Goal: Task Accomplishment & Management: Manage account settings

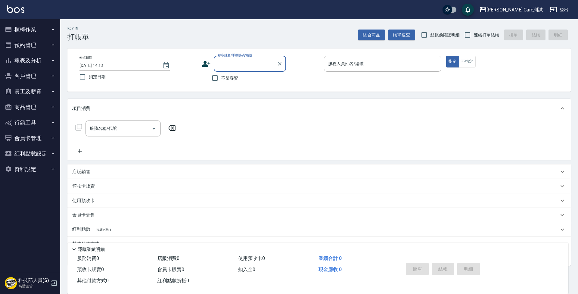
click at [45, 55] on button "報表及分析" at bounding box center [29, 61] width 55 height 16
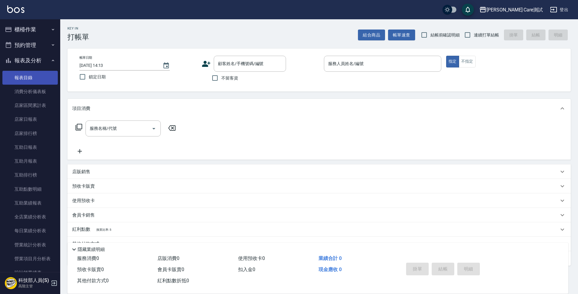
click at [40, 71] on link "報表目錄" at bounding box center [29, 78] width 55 height 14
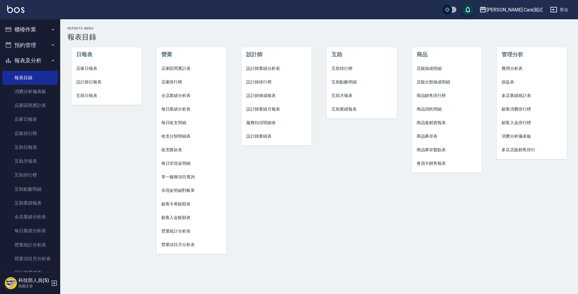
click at [266, 119] on li "服務扣項明細表" at bounding box center [276, 123] width 70 height 14
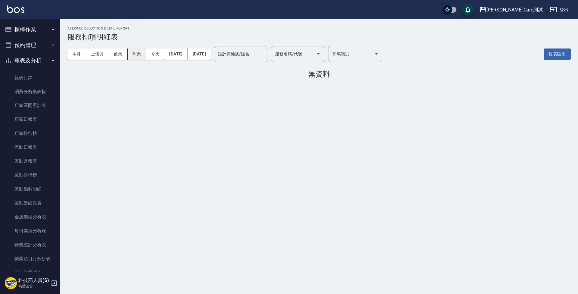
click at [138, 57] on button "昨天" at bounding box center [137, 53] width 19 height 11
click at [123, 57] on button "前天" at bounding box center [118, 53] width 19 height 11
click at [102, 55] on button "上個月" at bounding box center [97, 53] width 23 height 11
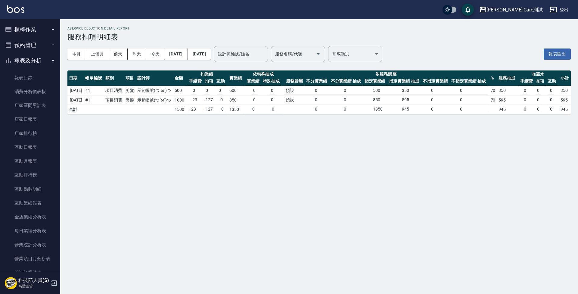
click at [40, 30] on button "櫃檯作業" at bounding box center [29, 30] width 55 height 16
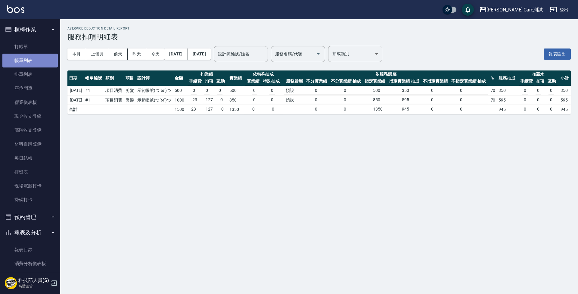
click at [36, 59] on link "帳單列表" at bounding box center [29, 61] width 55 height 14
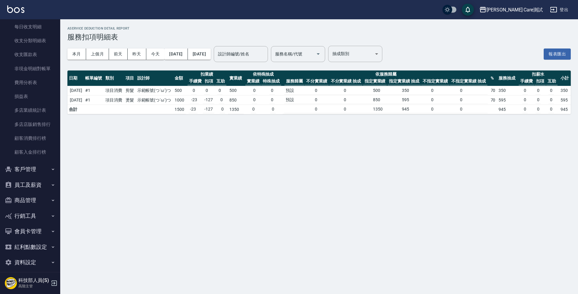
scroll to position [682, 0]
click at [43, 170] on button "客戶管理" at bounding box center [29, 170] width 55 height 16
click at [45, 166] on button "客戶管理" at bounding box center [29, 170] width 55 height 16
click at [44, 178] on button "員工及薪資" at bounding box center [29, 185] width 55 height 16
click at [37, 196] on link "員工列表" at bounding box center [29, 202] width 55 height 14
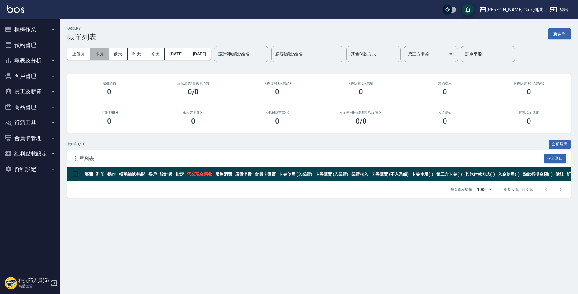
click at [99, 54] on button "本月" at bounding box center [99, 53] width 19 height 11
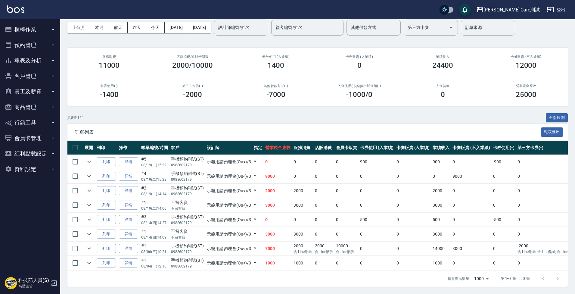
scroll to position [31, 0]
click at [89, 158] on icon "expand row" at bounding box center [88, 161] width 7 height 7
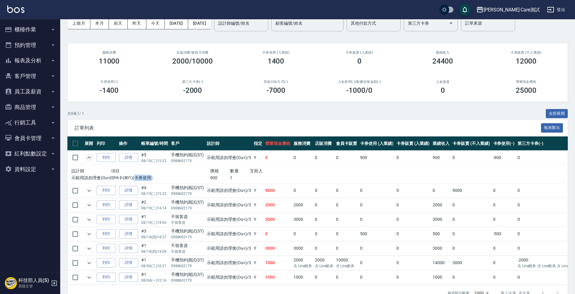
drag, startPoint x: 135, startPoint y: 177, endPoint x: 149, endPoint y: 177, distance: 14.8
click at [149, 177] on p "SPA卡(801)(卡券使用)" at bounding box center [160, 178] width 99 height 6
click at [85, 192] on td at bounding box center [89, 190] width 12 height 14
click at [89, 191] on icon "expand row" at bounding box center [88, 190] width 7 height 7
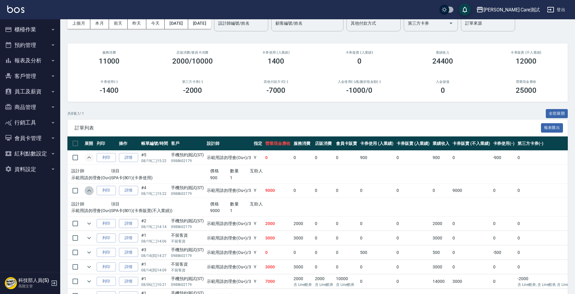
click at [89, 191] on icon "expand row" at bounding box center [88, 190] width 7 height 7
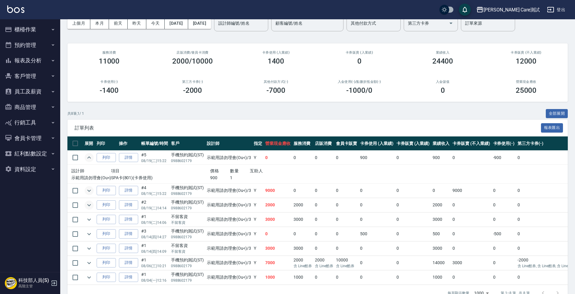
click at [90, 203] on icon "expand row" at bounding box center [88, 204] width 7 height 7
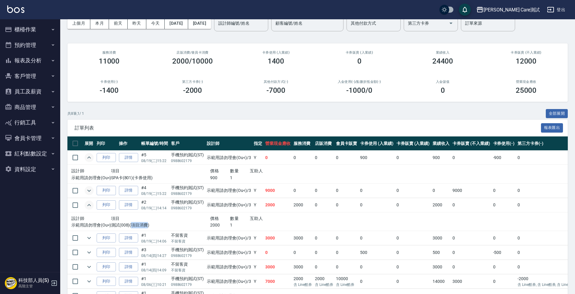
drag, startPoint x: 132, startPoint y: 224, endPoint x: 146, endPoint y: 225, distance: 14.4
click at [146, 225] on p "測試(008)(項目消費)" at bounding box center [160, 225] width 99 height 6
click at [160, 225] on p "測試(008)(項目消費)" at bounding box center [160, 225] width 99 height 6
click at [42, 165] on button "資料設定" at bounding box center [29, 169] width 55 height 16
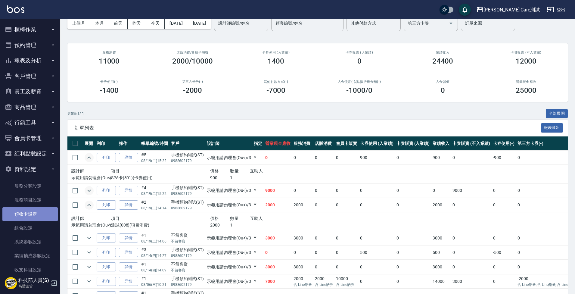
click at [36, 214] on link "預收卡設定" at bounding box center [29, 214] width 55 height 14
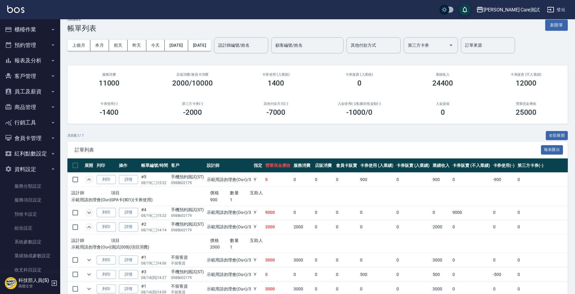
scroll to position [0, 0]
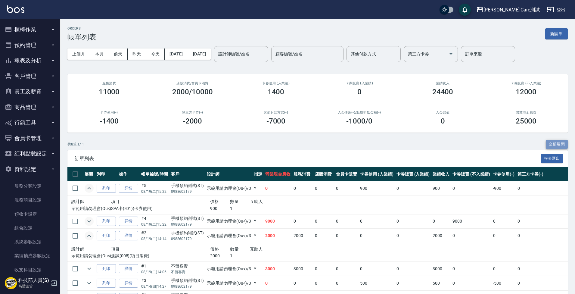
click at [565, 144] on button "全部展開" at bounding box center [557, 144] width 22 height 9
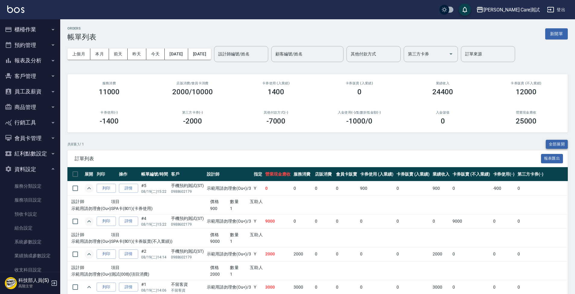
click at [565, 144] on button "全部展開" at bounding box center [557, 144] width 22 height 9
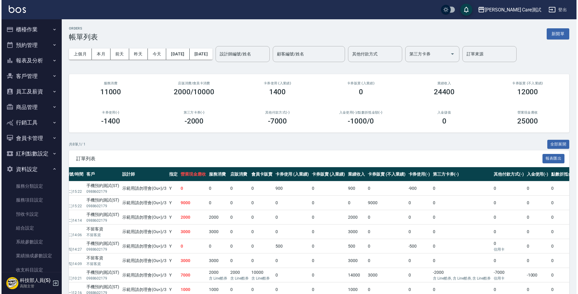
scroll to position [0, 87]
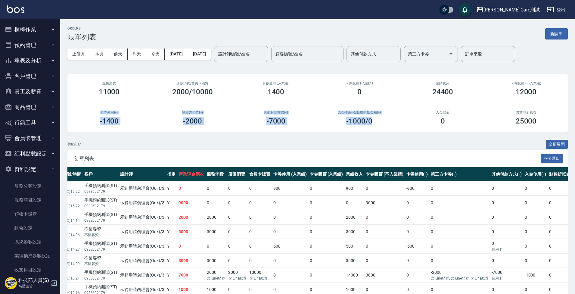
drag, startPoint x: 98, startPoint y: 108, endPoint x: 398, endPoint y: 116, distance: 299.6
click at [398, 116] on div "服務消費 11000 店販消費 /會員卡消費 2000/10000 卡券使用 (入業績) 1400 卡券販賣 (入業績) 0 業績收入 24400 卡券販賣 …" at bounding box center [317, 103] width 500 height 58
click at [368, 145] on div "共 8 筆, 1 / 1 全部展開" at bounding box center [317, 144] width 500 height 9
drag, startPoint x: 263, startPoint y: 119, endPoint x: 288, endPoint y: 119, distance: 25.0
click at [288, 119] on div "-7000" at bounding box center [275, 121] width 69 height 8
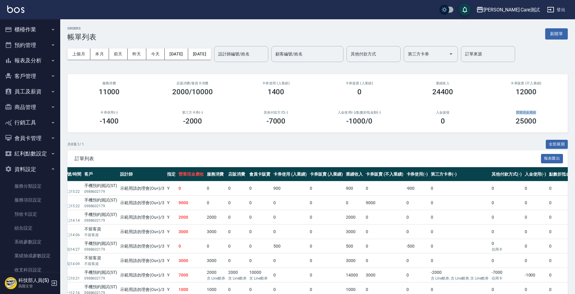
drag, startPoint x: 515, startPoint y: 114, endPoint x: 536, endPoint y: 114, distance: 21.1
click at [536, 114] on h2 "營業現金應收" at bounding box center [525, 112] width 69 height 4
click at [549, 117] on div "25000" at bounding box center [525, 121] width 69 height 8
click at [269, 122] on h3 "-7000" at bounding box center [275, 121] width 19 height 8
click at [46, 200] on link "服務項目設定" at bounding box center [29, 200] width 55 height 14
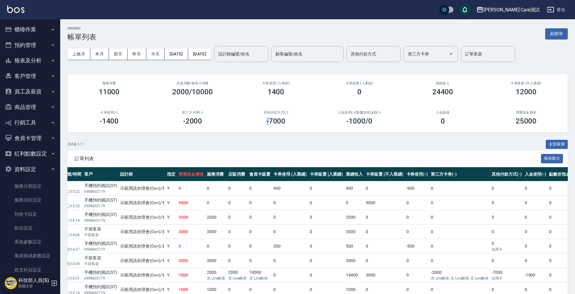
click at [15, 11] on img at bounding box center [15, 9] width 17 height 8
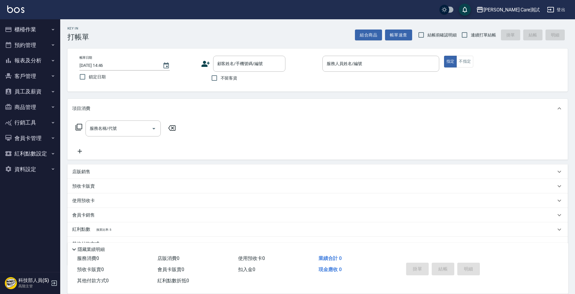
click at [231, 78] on span "不留客資" at bounding box center [229, 78] width 17 height 6
click at [221, 78] on input "不留客資" at bounding box center [214, 78] width 13 height 13
checkbox input "true"
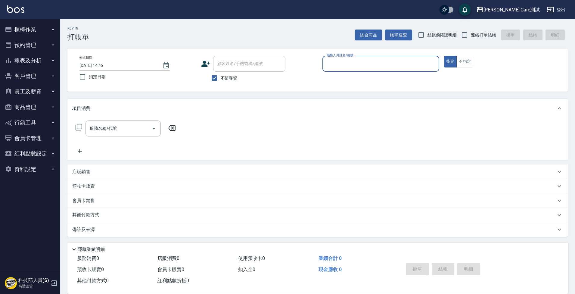
click at [341, 63] on input "服務人員姓名/編號" at bounding box center [380, 63] width 111 height 11
type input "test123(無代號)"
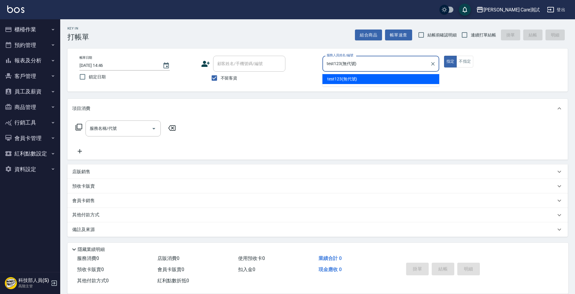
type button "true"
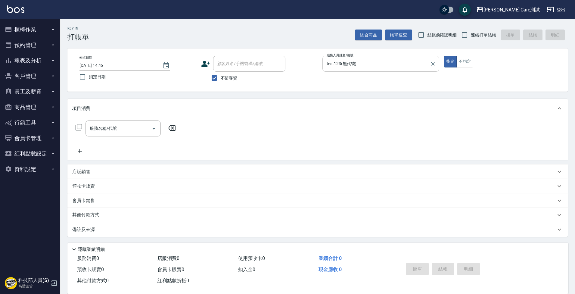
click at [382, 64] on input "test123(無代號)" at bounding box center [376, 63] width 102 height 11
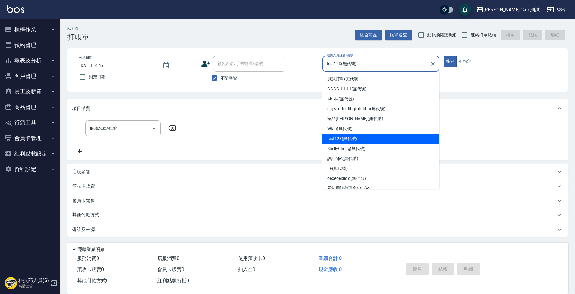
type input "test123(無代號"
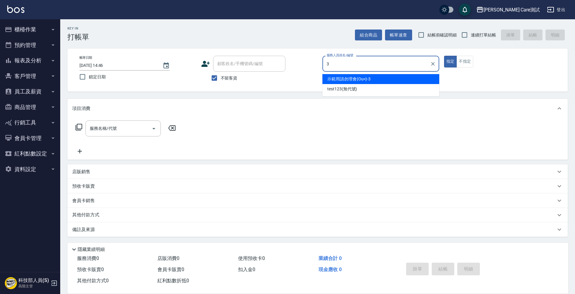
type input "示範用請勿理會(Ou<)-3"
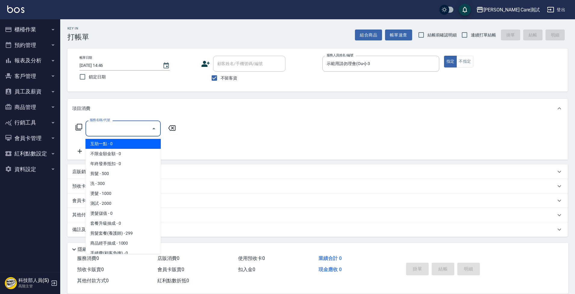
click at [120, 124] on input "服務名稱/代號" at bounding box center [118, 128] width 61 height 11
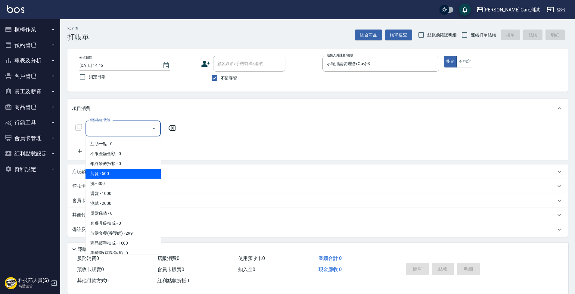
click at [126, 172] on span "剪髮 - 500" at bounding box center [122, 174] width 75 height 10
type input "剪髮(01)"
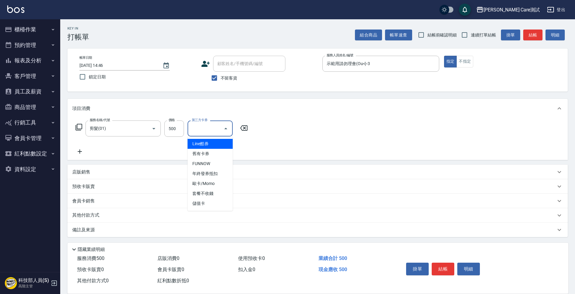
click at [208, 129] on input "第三方卡券" at bounding box center [205, 128] width 31 height 11
click at [212, 150] on span "舊有卡券" at bounding box center [210, 154] width 45 height 10
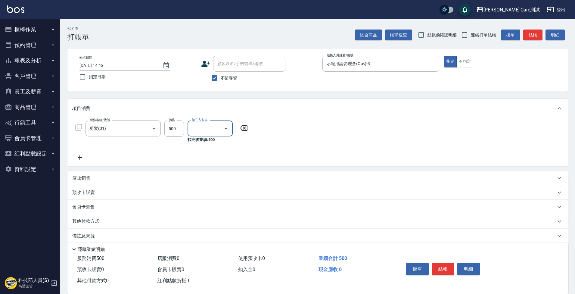
type input "舊有卡券"
click at [81, 156] on icon at bounding box center [79, 157] width 15 height 7
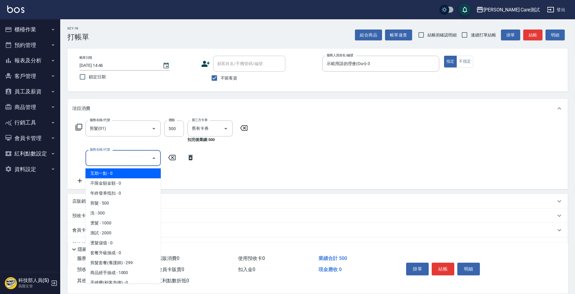
click at [101, 159] on input "服務名稱/代號" at bounding box center [118, 158] width 61 height 11
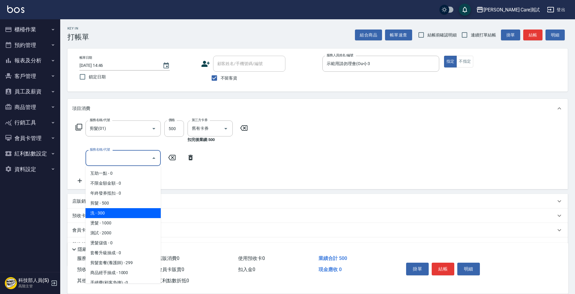
click at [119, 214] on span "洗 - 300" at bounding box center [122, 213] width 75 height 10
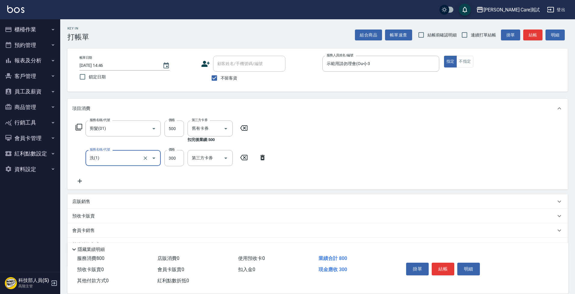
type input "洗(1)"
click at [210, 157] on input "洗-1" at bounding box center [205, 158] width 31 height 11
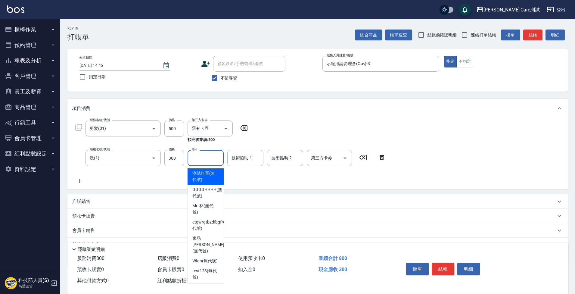
click at [325, 157] on div "第三方卡券 第三方卡券" at bounding box center [329, 158] width 45 height 16
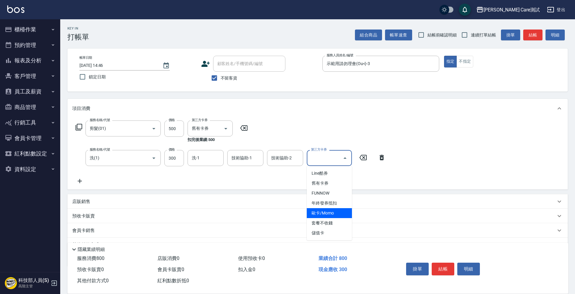
click at [336, 213] on span "歐卡/Momo" at bounding box center [329, 213] width 45 height 10
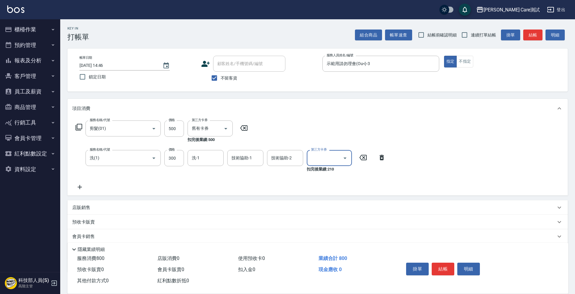
type input "歐卡/Momo"
click at [79, 188] on icon at bounding box center [79, 186] width 15 height 7
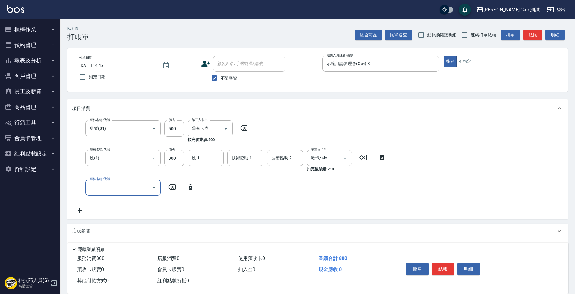
click at [118, 187] on input "服務名稱/代號" at bounding box center [118, 187] width 61 height 11
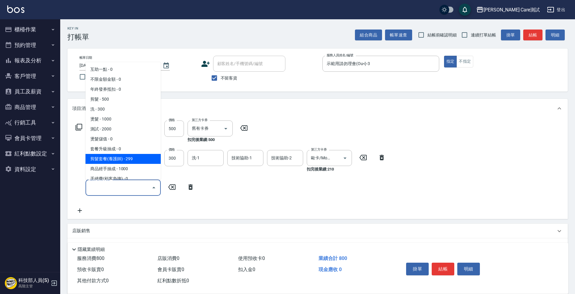
click at [138, 162] on span "剪髮套餐(養護師) - 299" at bounding box center [122, 159] width 75 height 10
type input "剪髮套餐(養護師)(01_2)"
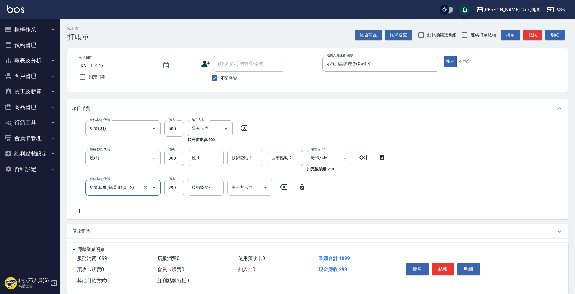
click at [247, 189] on input "第三方卡券" at bounding box center [245, 187] width 31 height 11
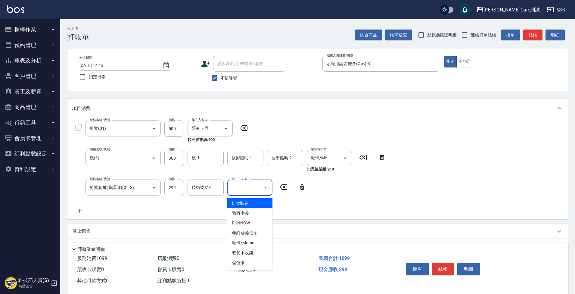
click at [256, 204] on span "Line酷券" at bounding box center [249, 203] width 45 height 10
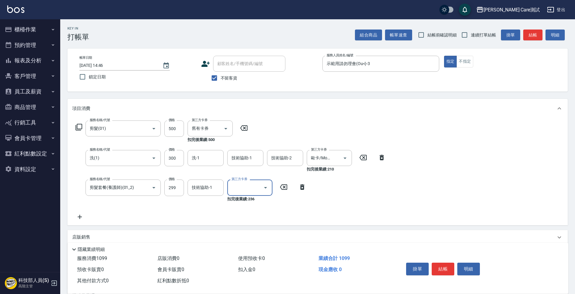
type input "Line酷券"
click at [481, 37] on span "連續打單結帳" at bounding box center [483, 35] width 25 height 6
click at [471, 37] on input "連續打單結帳" at bounding box center [464, 35] width 13 height 13
checkbox input "true"
click at [526, 37] on button "結帳" at bounding box center [532, 34] width 19 height 11
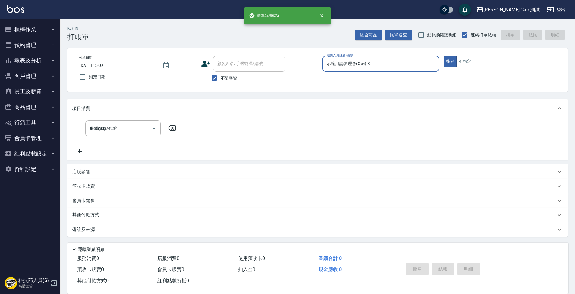
type input "2025/08/22 15:09"
click at [49, 33] on button "櫃檯作業" at bounding box center [29, 30] width 55 height 16
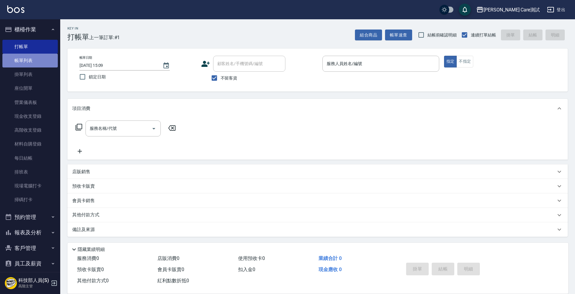
click at [40, 58] on link "帳單列表" at bounding box center [29, 61] width 55 height 14
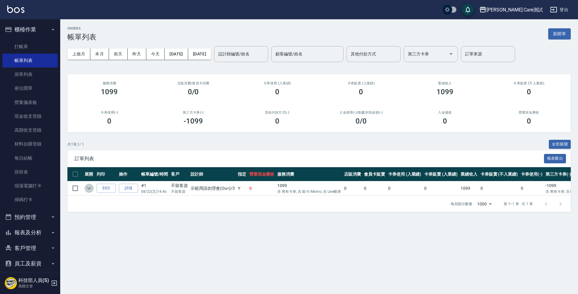
click at [87, 185] on icon "expand row" at bounding box center [88, 187] width 7 height 7
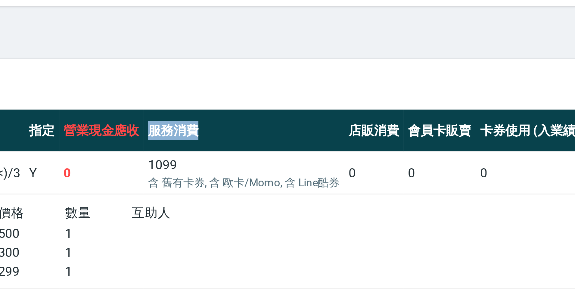
drag, startPoint x: 49, startPoint y: 42, endPoint x: 70, endPoint y: 42, distance: 21.1
click at [276, 167] on th "服務消費" at bounding box center [309, 174] width 67 height 14
click at [277, 189] on p "含 舊有卡券, 含 歐卡/Momo, 含 Line酷券" at bounding box center [309, 191] width 64 height 5
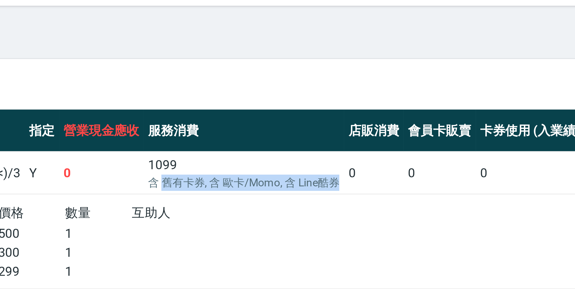
drag, startPoint x: 54, startPoint y: 60, endPoint x: 112, endPoint y: 61, distance: 58.1
click at [277, 189] on p "含 舊有卡券, 含 歐卡/Momo, 含 Line酷券" at bounding box center [309, 191] width 64 height 5
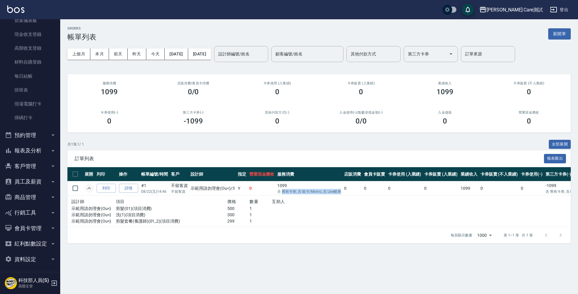
scroll to position [82, 0]
click at [38, 136] on button "預約管理" at bounding box center [29, 136] width 55 height 16
click at [36, 165] on link "單日預約紀錄" at bounding box center [29, 166] width 55 height 14
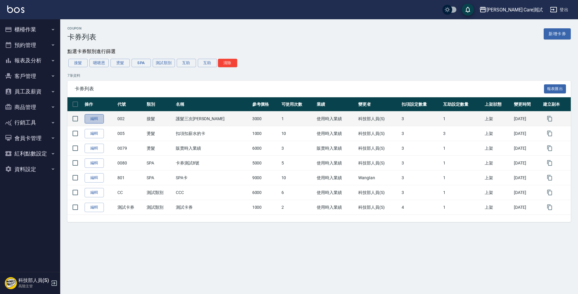
click at [97, 119] on link "編輯" at bounding box center [94, 118] width 19 height 9
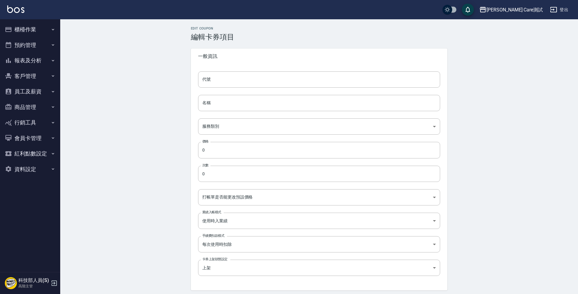
type input "002"
type input "護髮三次[PERSON_NAME]"
type input "6d233322-c0be-48ff-adb3-c05f8df40254"
type input "3000"
type input "1"
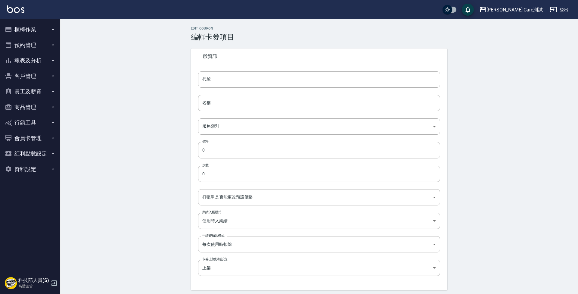
type input "UNSET"
type input "洗"
type input "1"
type input "點數"
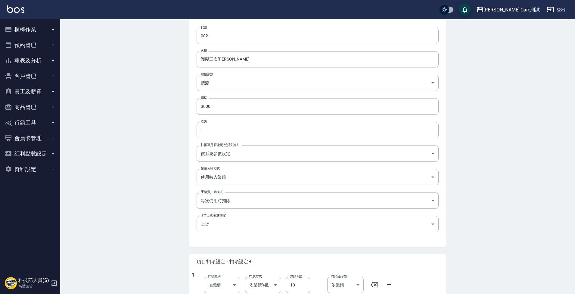
scroll to position [54, 0]
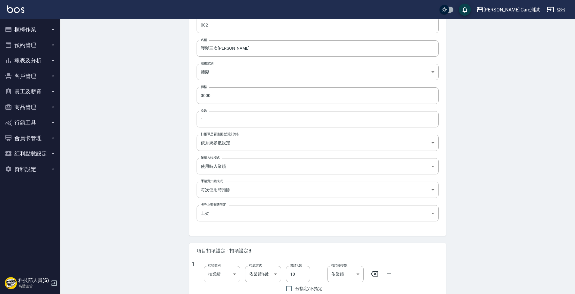
click at [262, 192] on body "[PERSON_NAME] Care測試 登出 櫃檯作業 打帳單 帳單列表 掛單列表 座位開單 營業儀表板 現金收支登錄 高階收支登錄 材料自購登錄 每日結帳…" at bounding box center [287, 247] width 575 height 603
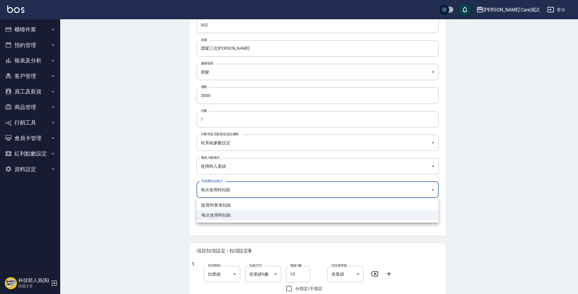
click at [235, 217] on li "每次使用時扣除" at bounding box center [318, 215] width 242 height 10
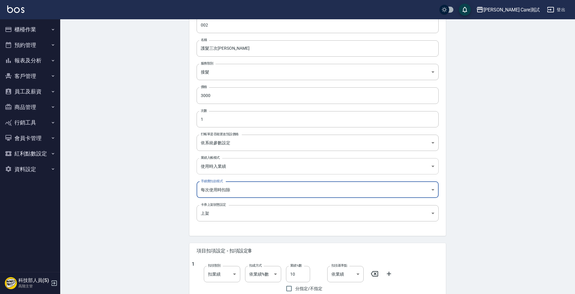
click at [233, 166] on body "Jean Care測試 登出 櫃檯作業 打帳單 帳單列表 掛單列表 座位開單 營業儀表板 現金收支登錄 高階收支登錄 材料自購登錄 每日結帳 排班表 現場電腦…" at bounding box center [287, 247] width 575 height 603
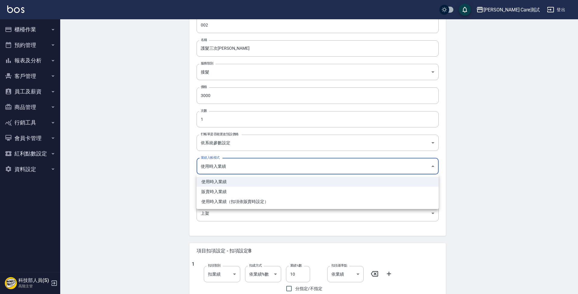
click at [470, 174] on div at bounding box center [289, 147] width 578 height 294
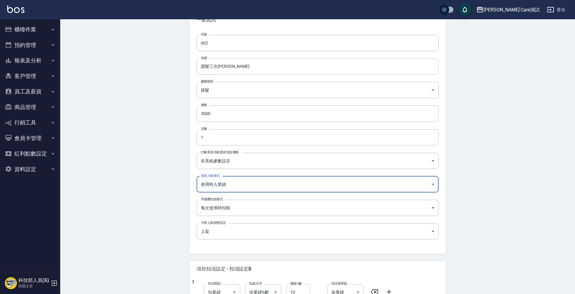
scroll to position [37, 0]
click at [52, 169] on icon "button" at bounding box center [53, 168] width 5 height 5
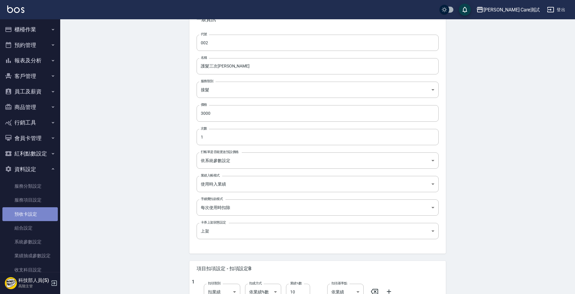
click at [44, 213] on link "預收卡設定" at bounding box center [29, 214] width 55 height 14
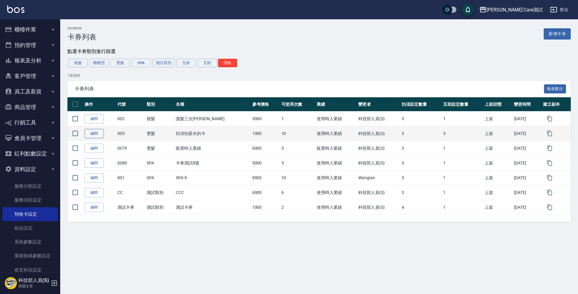
click at [97, 135] on link "編輯" at bounding box center [94, 133] width 19 height 9
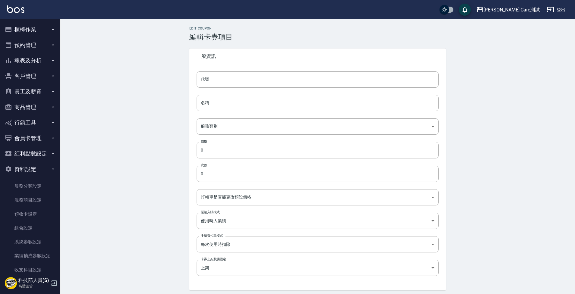
type input "005"
type input "扣項扣薪水的卡"
type input "0563b6f7-51b9-45b1-8685-93696b1b12eb"
type input "1000"
type input "10"
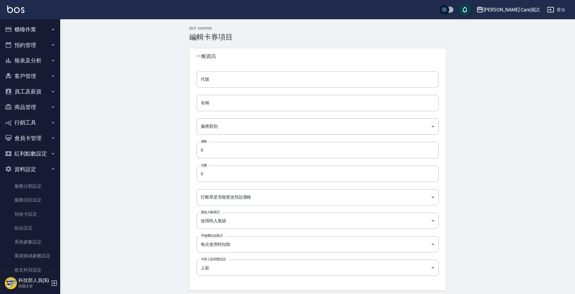
type input "UNSET"
type input "洗"
type input "1"
type input "點數"
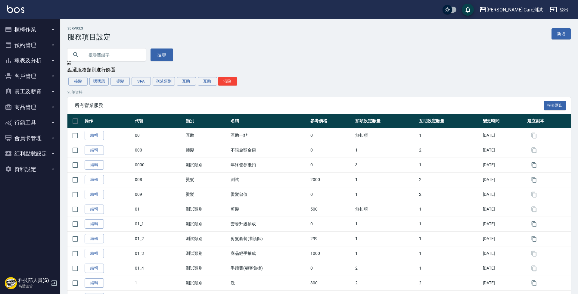
click at [42, 168] on button "資料設定" at bounding box center [29, 169] width 55 height 16
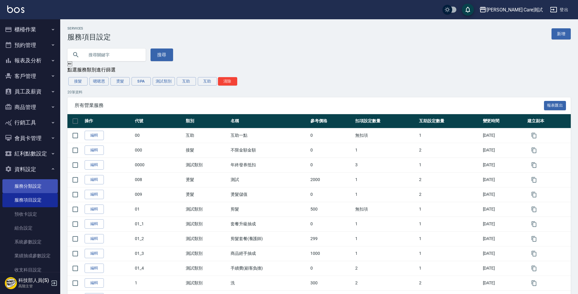
click at [42, 186] on link "服務分類設定" at bounding box center [29, 186] width 55 height 14
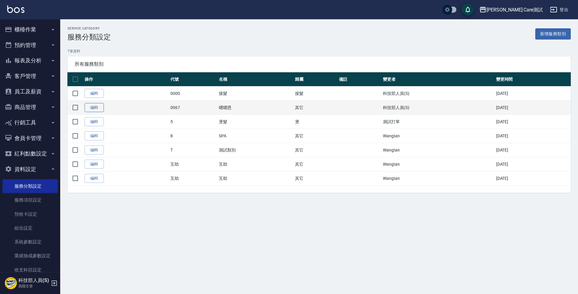
click at [95, 106] on link "編輯" at bounding box center [94, 107] width 19 height 9
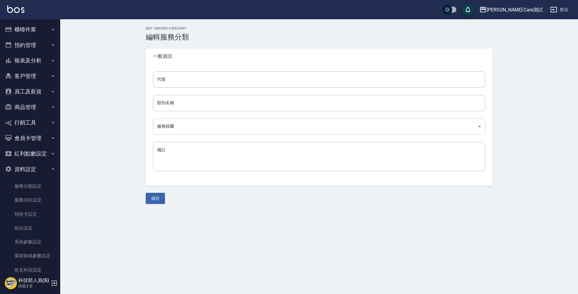
click at [201, 127] on body "[PERSON_NAME] Care測試 登出 櫃檯作業 打帳單 帳單列表 掛單列表 座位開單 營業儀表板 現金收支登錄 高階收支登錄 材料自購登錄 每日結帳…" at bounding box center [289, 147] width 578 height 294
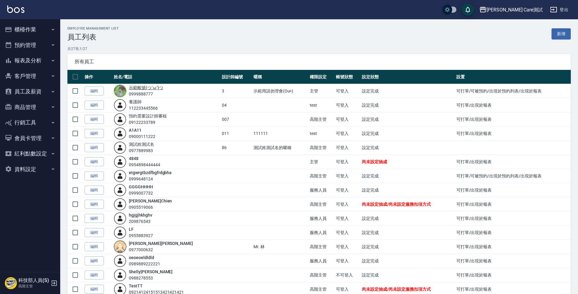
click at [147, 88] on link "示範 帳號(つ´ω`)つ" at bounding box center [146, 87] width 34 height 5
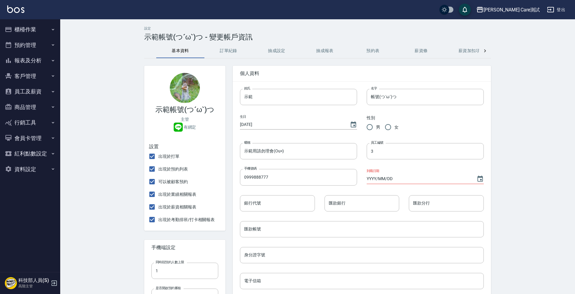
click at [331, 52] on button "抽成報表" at bounding box center [325, 51] width 48 height 14
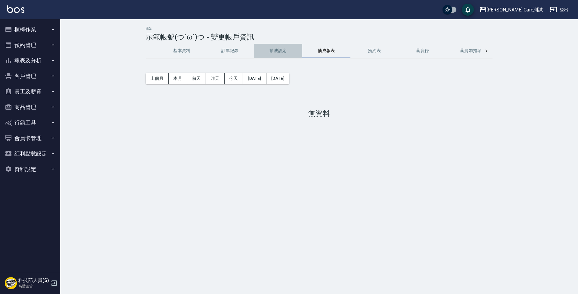
click at [285, 51] on button "抽成設定" at bounding box center [278, 51] width 48 height 14
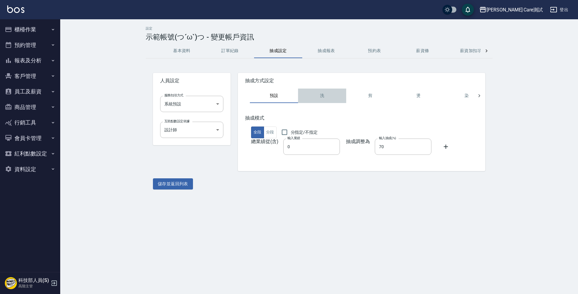
click at [324, 97] on button "洗" at bounding box center [322, 95] width 48 height 14
type input "0"
click at [364, 92] on button "剪" at bounding box center [370, 95] width 48 height 14
click at [417, 97] on button "燙" at bounding box center [418, 95] width 48 height 14
click at [323, 96] on button "洗" at bounding box center [322, 95] width 48 height 14
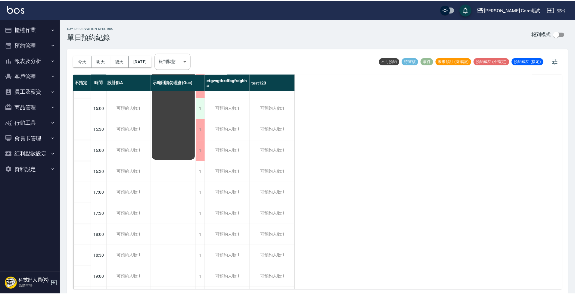
scroll to position [226, 0]
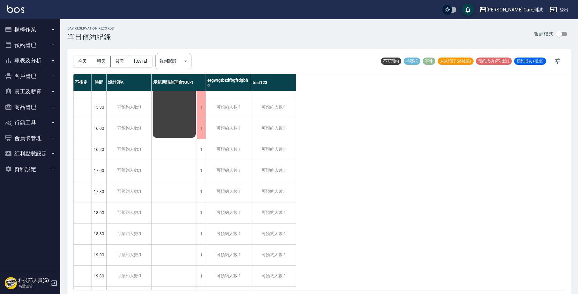
click at [176, 191] on div "公休" at bounding box center [174, 118] width 45 height 506
click at [197, 191] on div "1" at bounding box center [201, 191] width 9 height 21
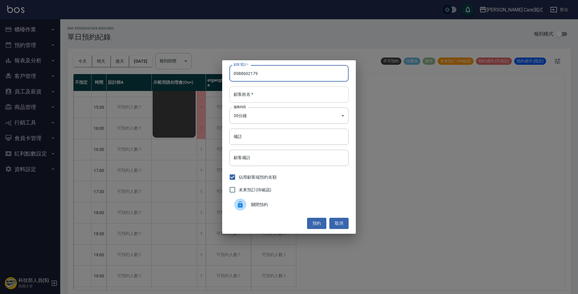
type input "0988602179"
type input "qerg"
click at [316, 224] on button "預約" at bounding box center [316, 223] width 19 height 11
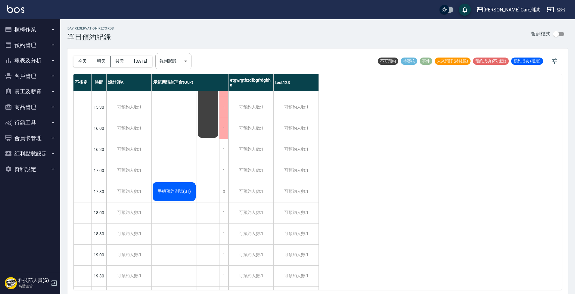
click at [174, 191] on span "手機預約測試(ST)" at bounding box center [175, 191] width 36 height 5
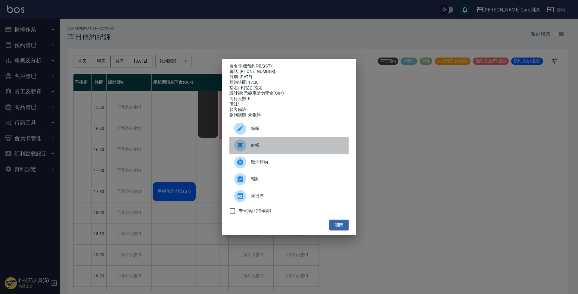
click at [265, 148] on span "結帳" at bounding box center [297, 145] width 93 height 6
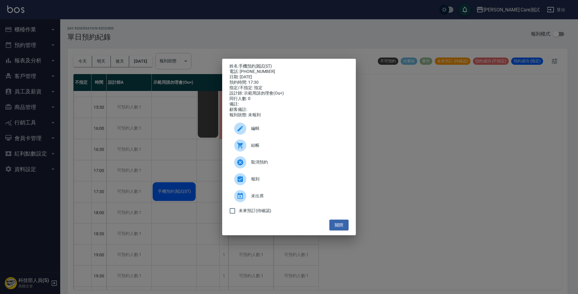
click at [176, 158] on div "姓名: 手機預約測試(ST) 電話: [PHONE_NUMBER] 日期: [DATE] 預約時間: 17:30 指定/不指定: 指定 設計師: 示範用請勿理…" at bounding box center [289, 147] width 578 height 294
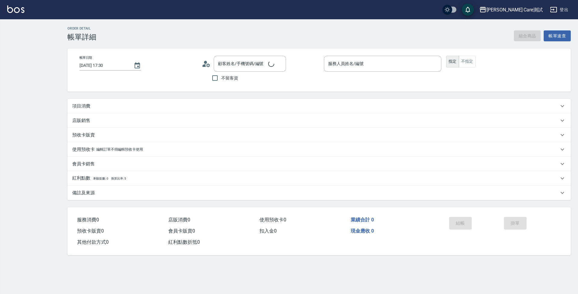
type input "2025/08/22 17:30"
type input "示範用請勿理會(Ou<)-3"
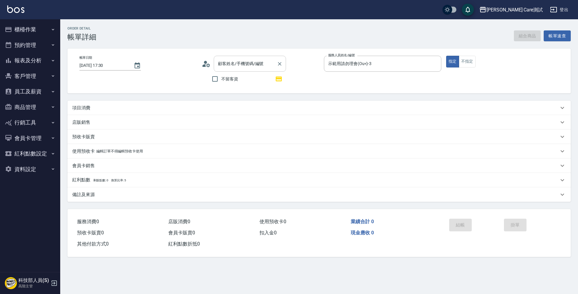
type input "手機預約測試(ST)/0988602179/"
click at [131, 109] on div "項目消費" at bounding box center [315, 108] width 486 height 6
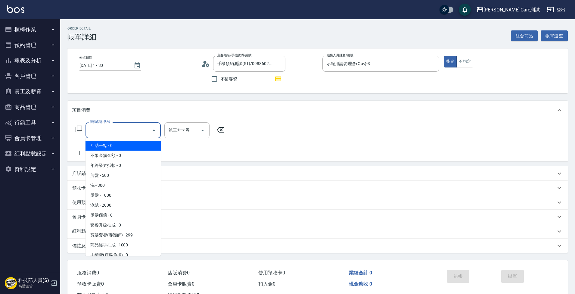
click at [114, 131] on input "服務名稱/代號" at bounding box center [118, 130] width 61 height 11
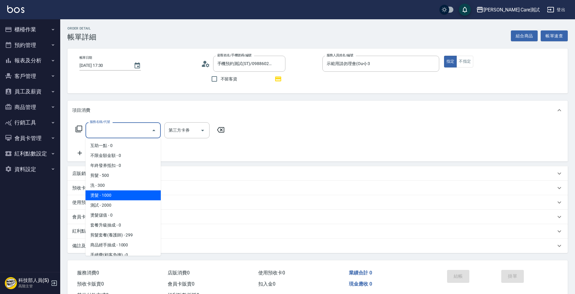
click at [135, 196] on span "燙髮 - 1000" at bounding box center [122, 195] width 75 height 10
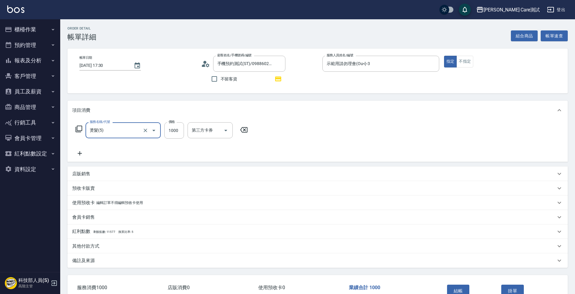
type input "3"
type input "燙髮(5)"
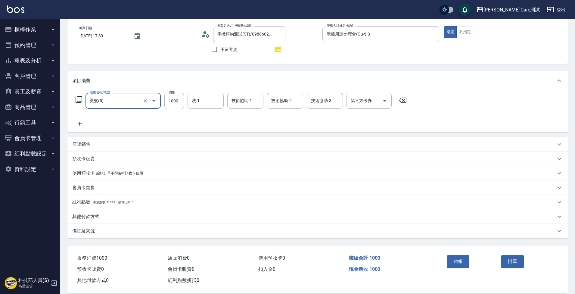
scroll to position [36, 0]
